Goal: Information Seeking & Learning: Learn about a topic

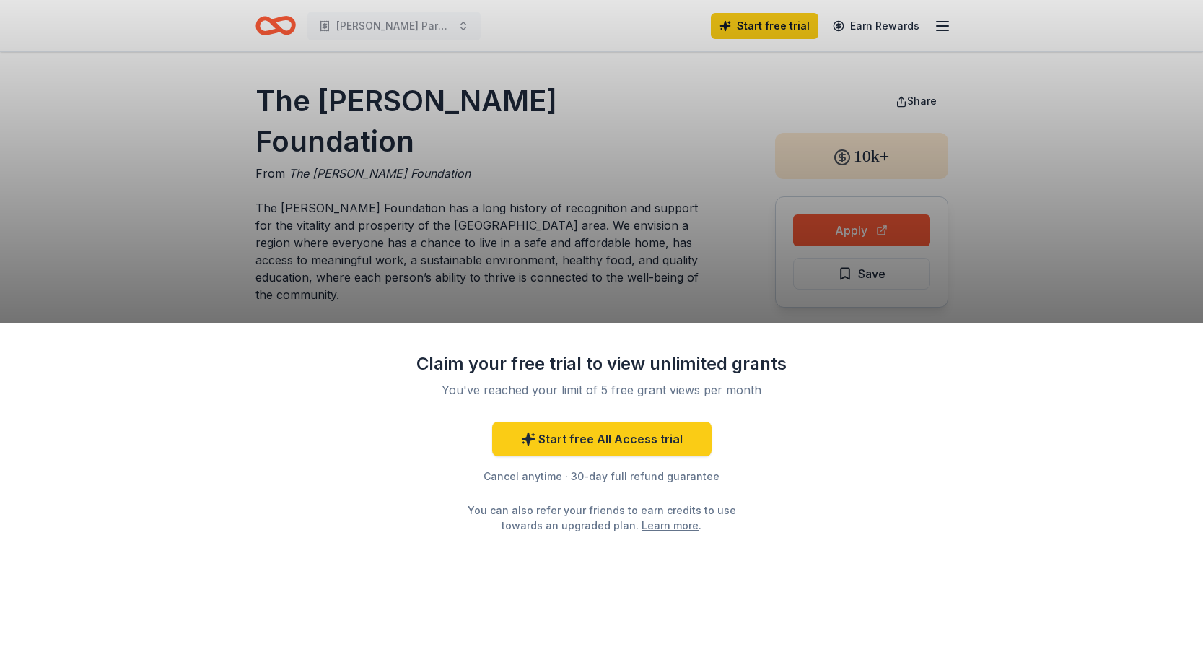
click at [368, 25] on div "Claim your free trial to view unlimited grants You've reached your limit of 5 f…" at bounding box center [601, 323] width 1203 height 647
click at [271, 21] on div "Claim your free trial to view unlimited grants You've reached your limit of 5 f…" at bounding box center [601, 323] width 1203 height 647
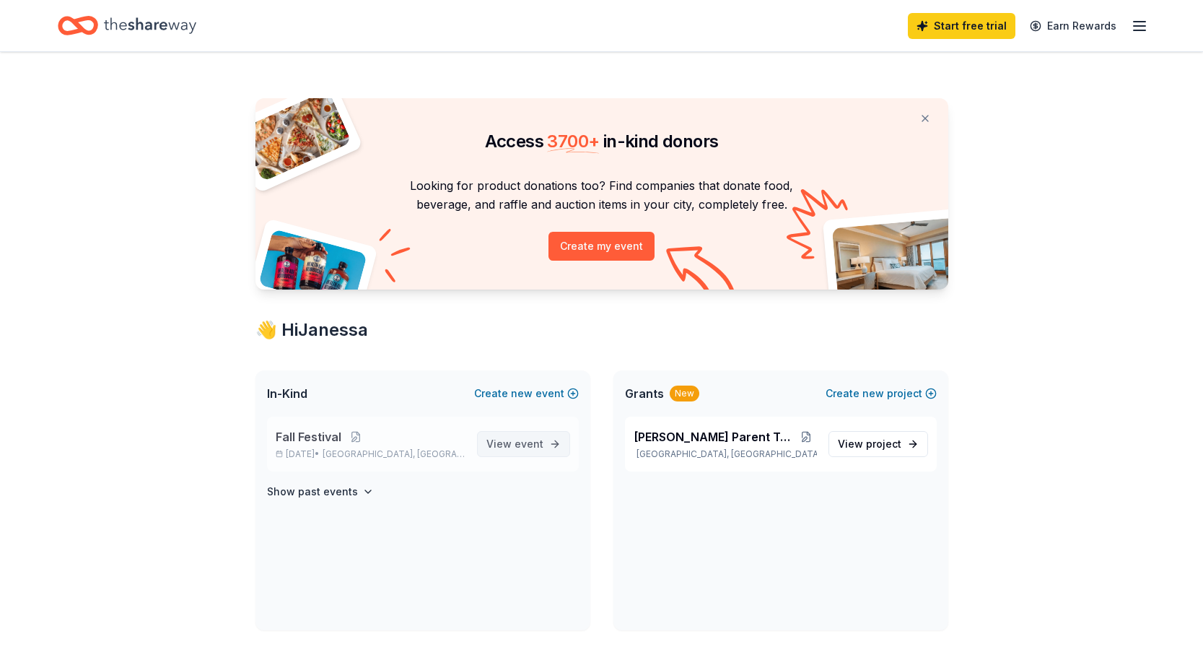
click at [512, 440] on span "View event" at bounding box center [514, 443] width 57 height 17
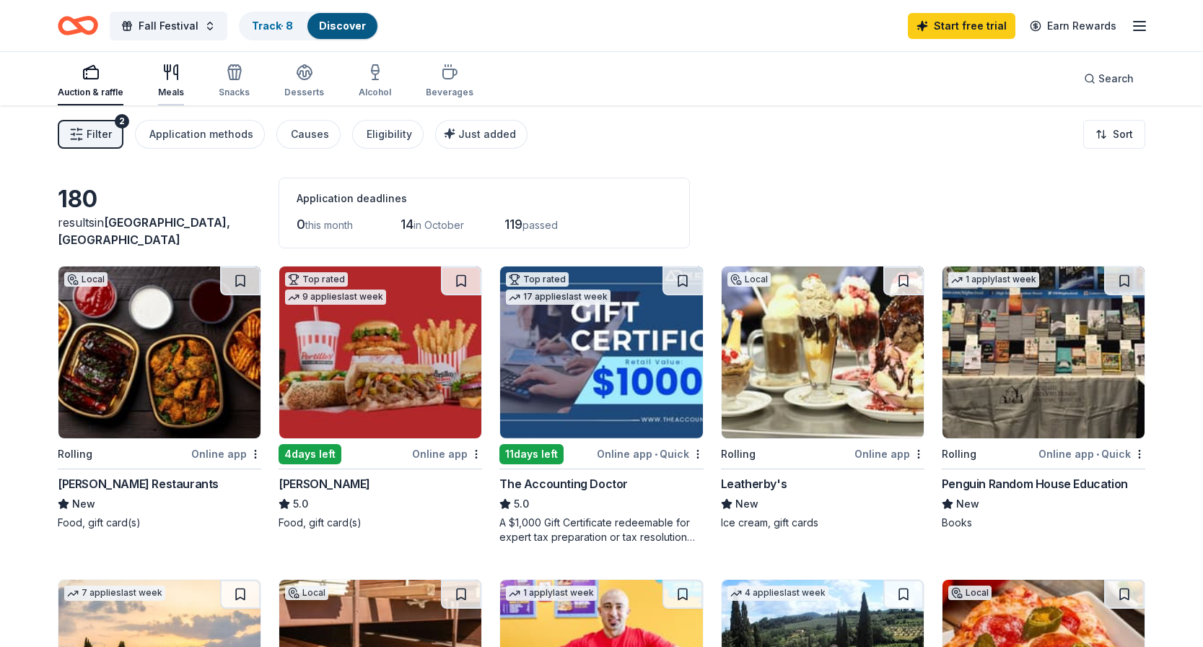
click at [172, 85] on div "Meals" at bounding box center [171, 80] width 26 height 35
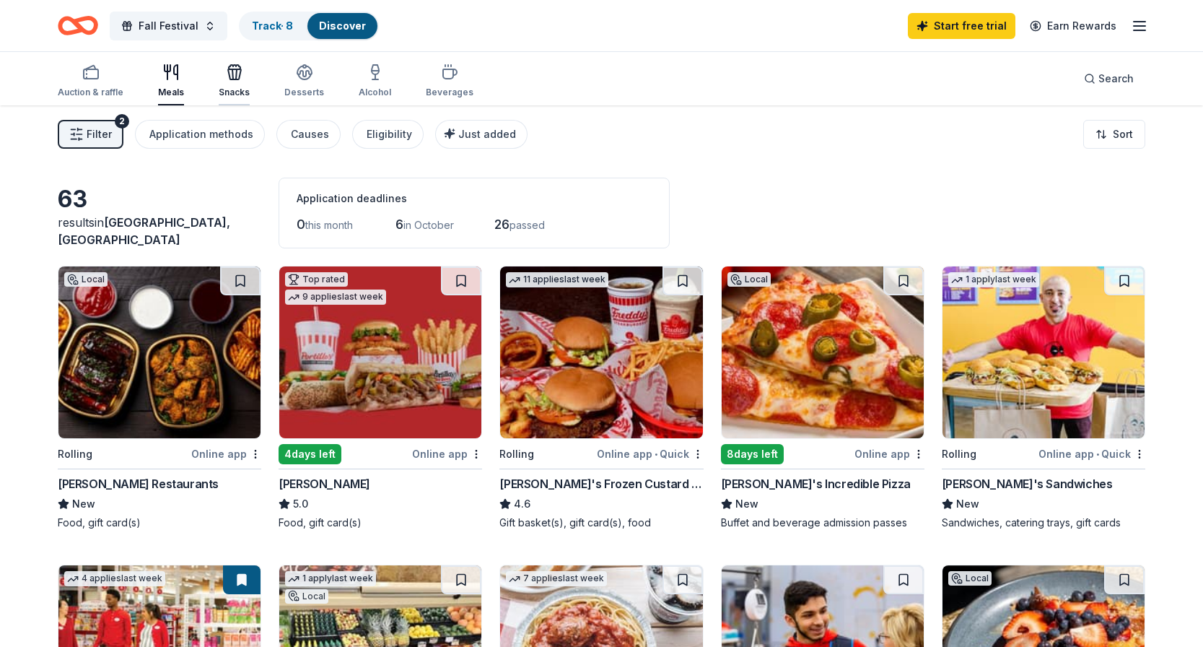
click at [245, 85] on div "Snacks" at bounding box center [234, 80] width 31 height 35
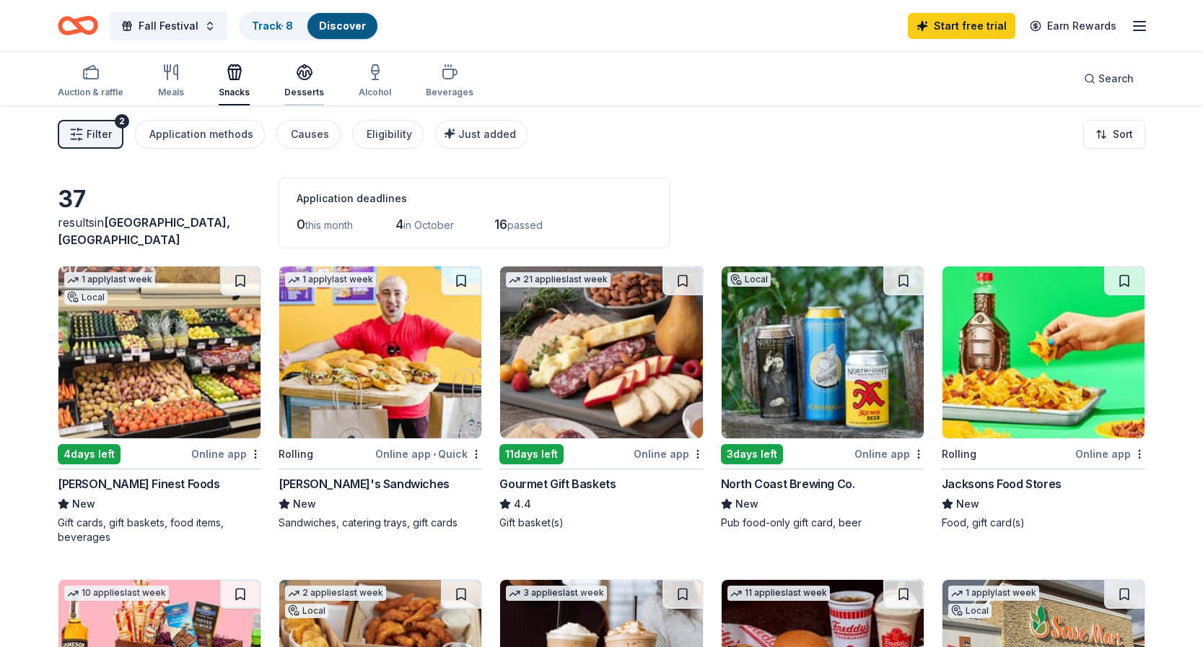
click at [301, 87] on div "Desserts" at bounding box center [304, 93] width 40 height 12
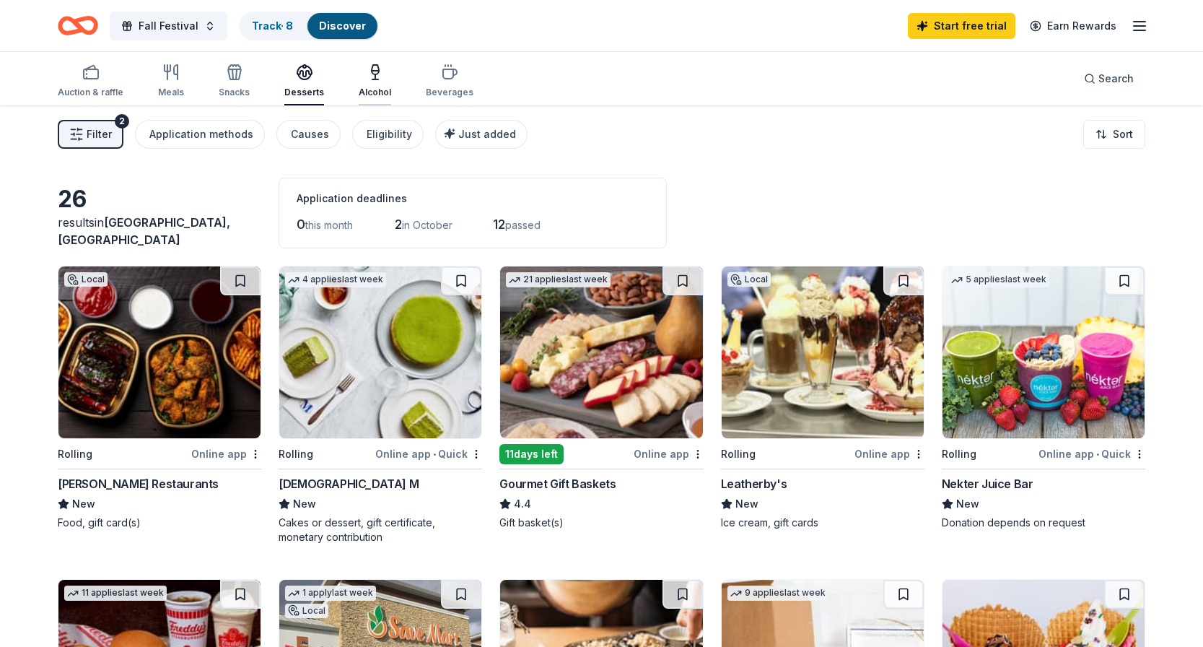
click at [377, 88] on div "Alcohol" at bounding box center [375, 93] width 32 height 12
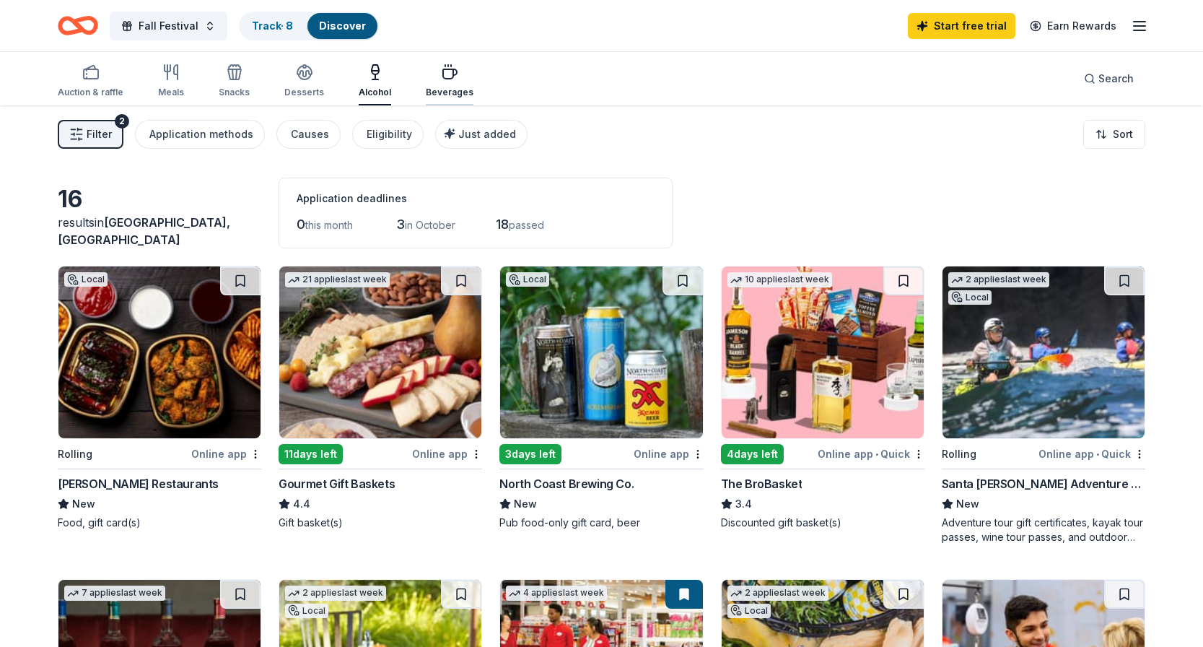
click at [444, 84] on div "Beverages" at bounding box center [450, 80] width 48 height 35
